Goal: Check status: Check status

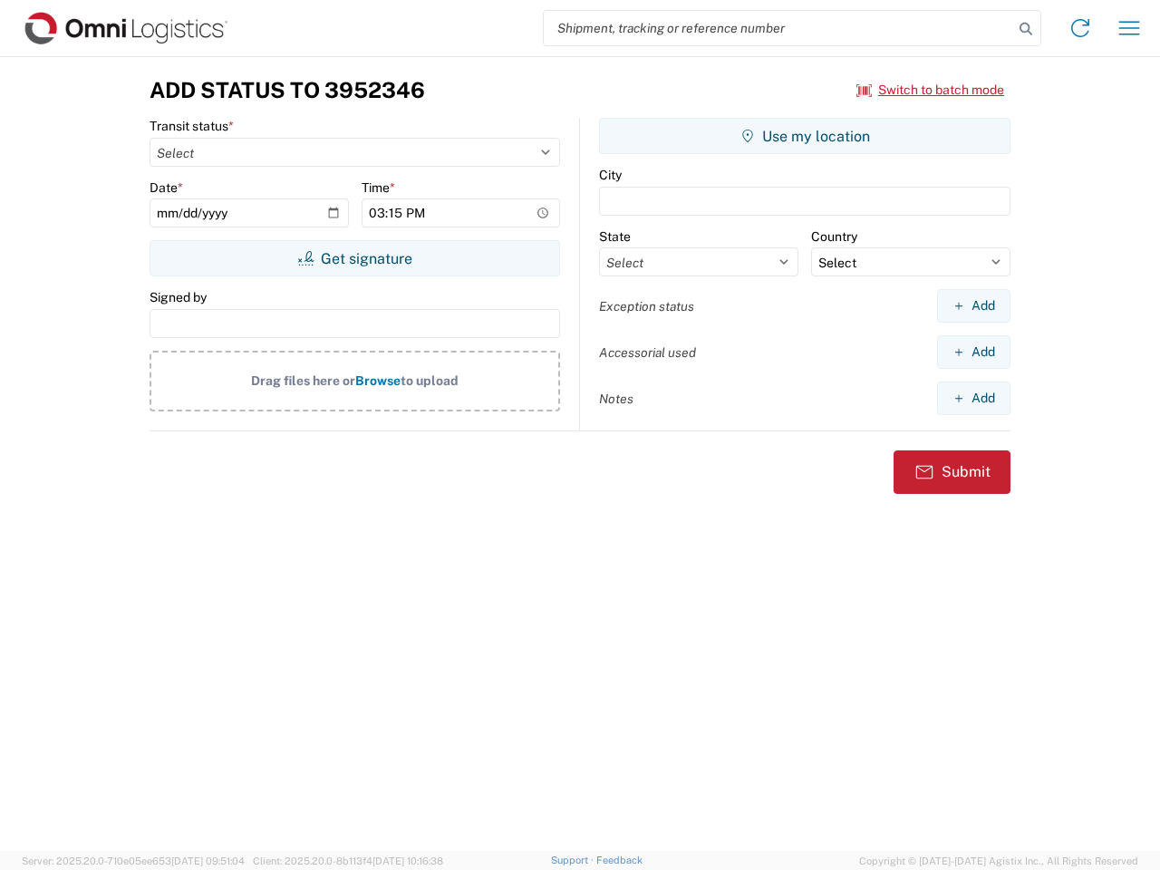
click at [778, 28] on input "search" at bounding box center [778, 28] width 469 height 34
click at [1026, 29] on icon at bounding box center [1025, 28] width 25 height 25
click at [1080, 28] on icon at bounding box center [1080, 28] width 29 height 29
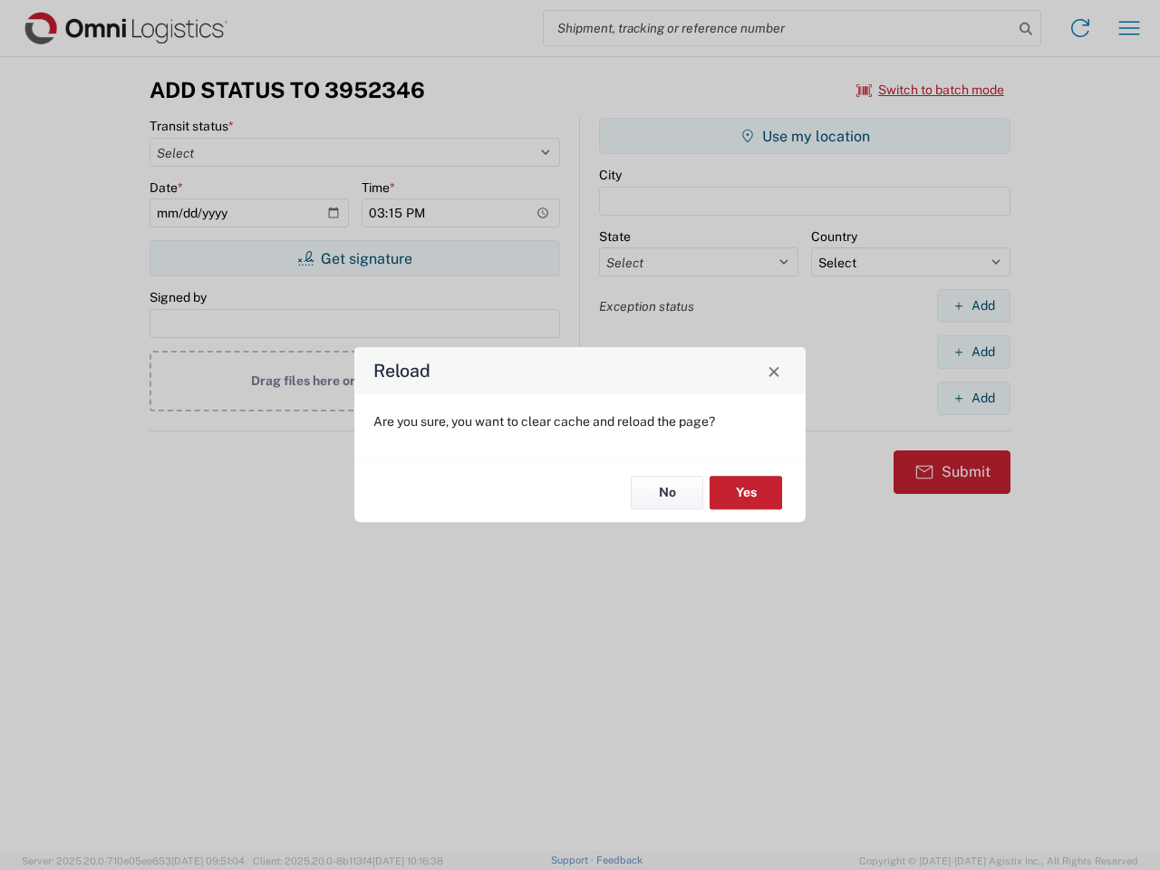
click at [1129, 28] on div "Reload Are you sure, you want to clear cache and reload the page? No Yes" at bounding box center [580, 435] width 1160 height 870
click at [931, 90] on div "Reload Are you sure, you want to clear cache and reload the page? No Yes" at bounding box center [580, 435] width 1160 height 870
click at [354, 258] on div "Reload Are you sure, you want to clear cache and reload the page? No Yes" at bounding box center [580, 435] width 1160 height 870
click at [805, 136] on div "Reload Are you sure, you want to clear cache and reload the page? No Yes" at bounding box center [580, 435] width 1160 height 870
click at [973, 305] on div "Reload Are you sure, you want to clear cache and reload the page? No Yes" at bounding box center [580, 435] width 1160 height 870
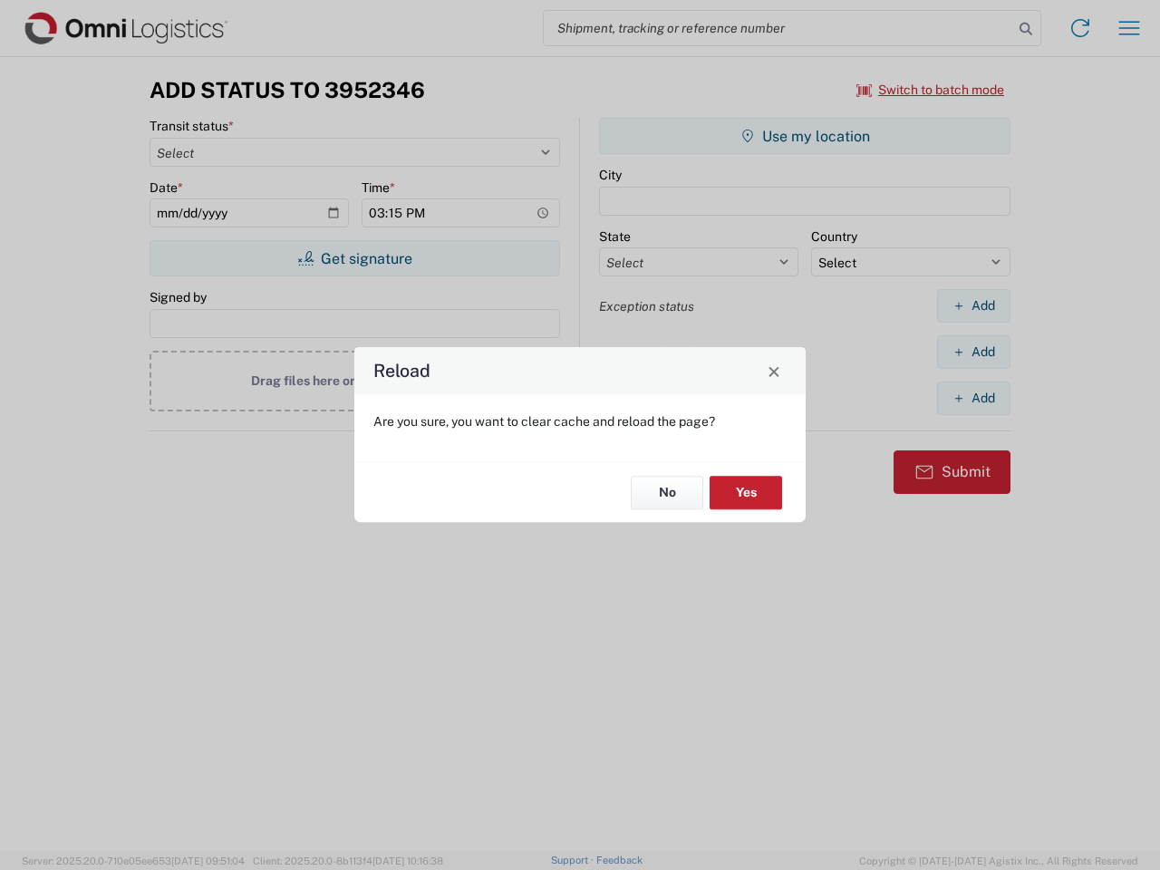
click at [973, 352] on div "Reload Are you sure, you want to clear cache and reload the page? No Yes" at bounding box center [580, 435] width 1160 height 870
click at [973, 398] on div "Reload Are you sure, you want to clear cache and reload the page? No Yes" at bounding box center [580, 435] width 1160 height 870
